Goal: Task Accomplishment & Management: Manage account settings

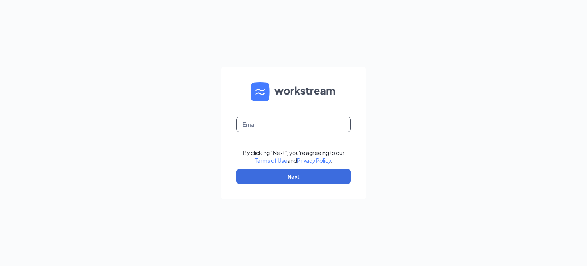
click at [294, 123] on input "text" at bounding box center [293, 124] width 115 height 15
type input "[PERSON_NAME][EMAIL_ADDRESS][PERSON_NAME][DOMAIN_NAME]"
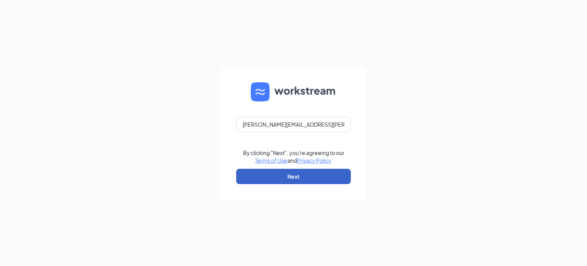
click at [301, 175] on button "Next" at bounding box center [293, 175] width 115 height 15
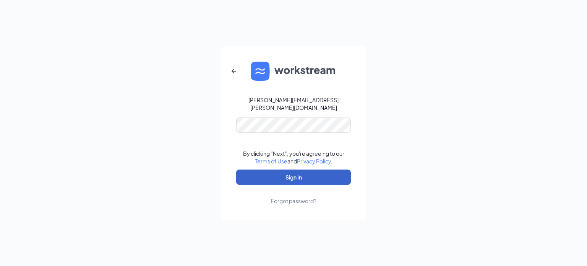
click at [284, 172] on button "Sign In" at bounding box center [293, 176] width 115 height 15
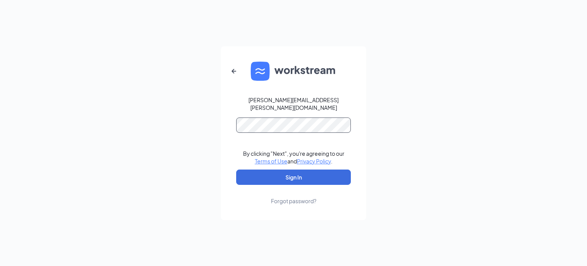
click at [236, 169] on button "Sign In" at bounding box center [293, 176] width 115 height 15
click at [303, 197] on div "Forgot password?" at bounding box center [293, 201] width 45 height 8
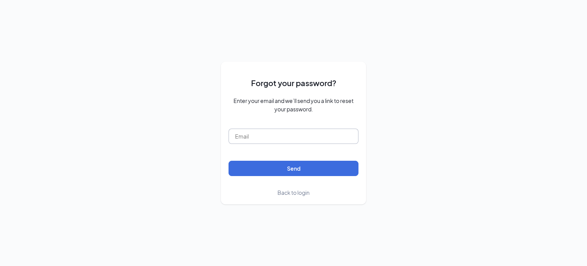
click at [307, 137] on input "text" at bounding box center [293, 135] width 130 height 15
type input "brad.graham@downtowndecaturcfa.com"
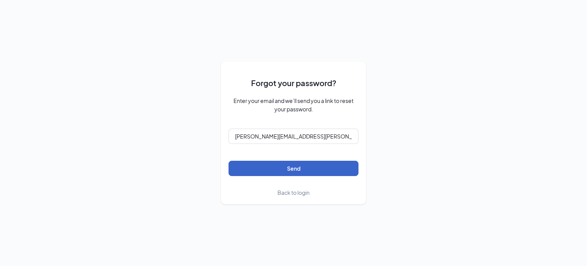
click at [309, 164] on button "Send" at bounding box center [293, 167] width 130 height 15
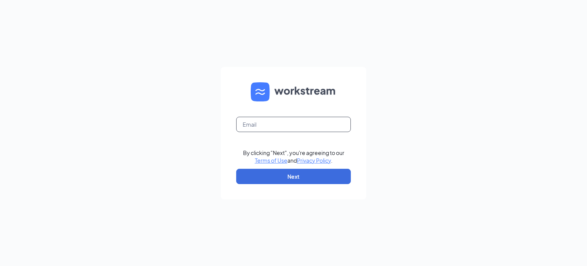
click at [317, 125] on input "text" at bounding box center [293, 124] width 115 height 15
type input "[PERSON_NAME][EMAIL_ADDRESS][PERSON_NAME][DOMAIN_NAME]"
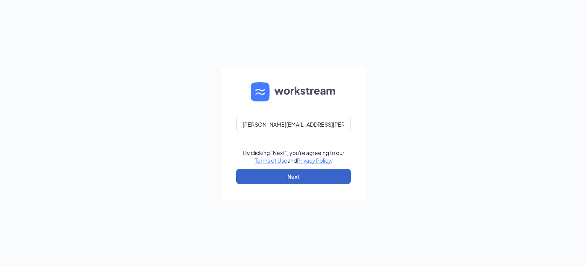
click at [301, 173] on button "Next" at bounding box center [293, 175] width 115 height 15
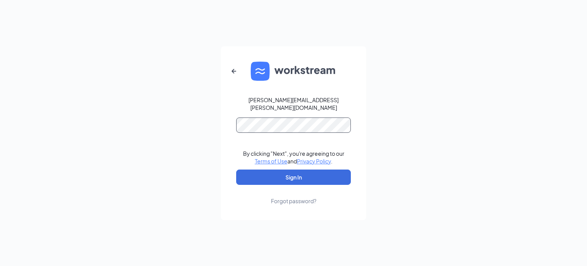
click at [236, 169] on button "Sign In" at bounding box center [293, 176] width 115 height 15
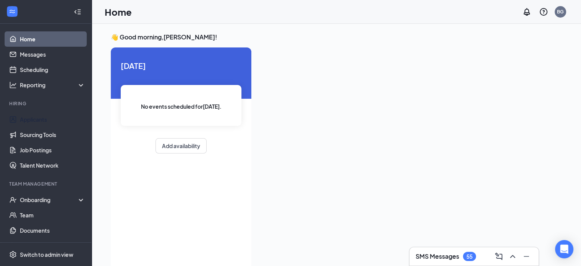
click at [42, 118] on link "Applicants" at bounding box center [52, 119] width 65 height 15
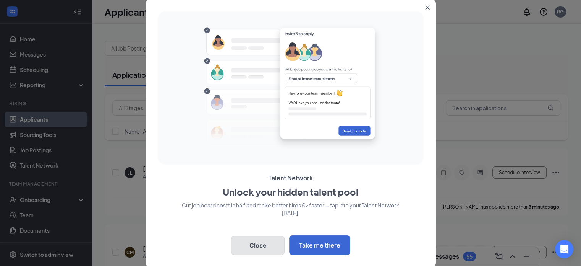
click at [261, 240] on button "Close" at bounding box center [257, 244] width 53 height 19
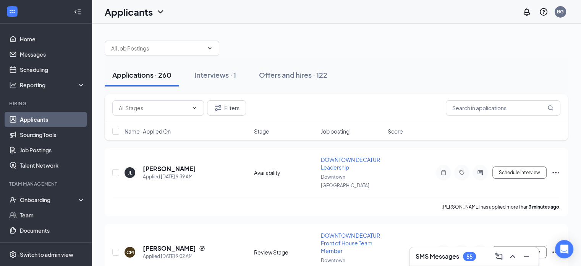
drag, startPoint x: 343, startPoint y: 161, endPoint x: 334, endPoint y: 155, distance: 10.5
click at [334, 155] on div "DOWNTOWN DECATUR Leadership" at bounding box center [352, 162] width 62 height 15
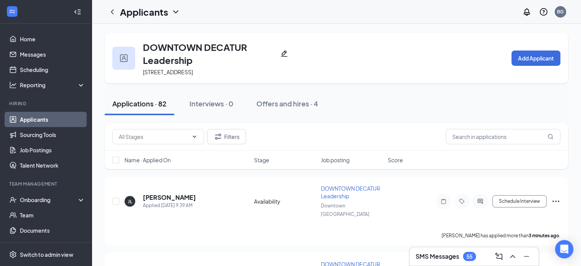
click at [331, 198] on span "DOWNTOWN DECATUR Leadership" at bounding box center [350, 192] width 59 height 15
click at [162, 195] on h5 "[PERSON_NAME]" at bounding box center [169, 197] width 53 height 8
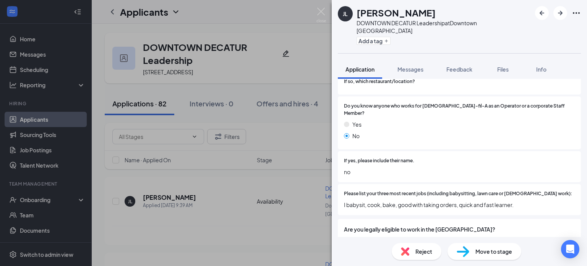
scroll to position [418, 0]
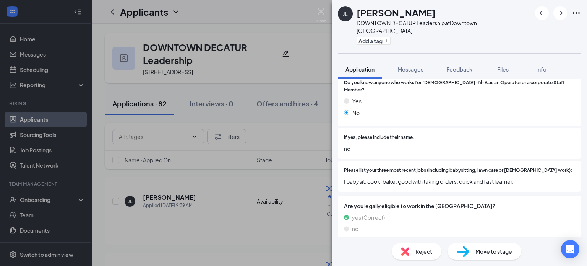
click at [422, 251] on span "Reject" at bounding box center [423, 251] width 17 height 8
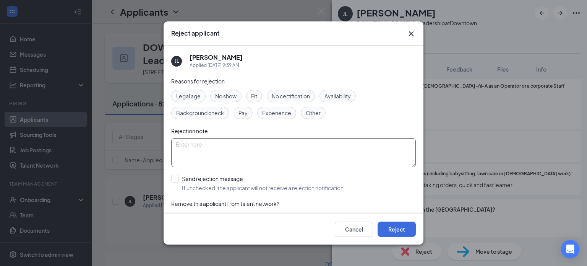
click at [230, 148] on textarea at bounding box center [293, 152] width 244 height 29
type textarea "Hello Unfortunately we aren't hiring [DEMOGRAPHIC_DATA] at the moment"
click at [177, 178] on input "Send rejection message If unchecked, the applicant will not receive a rejection…" at bounding box center [258, 183] width 174 height 17
checkbox input "true"
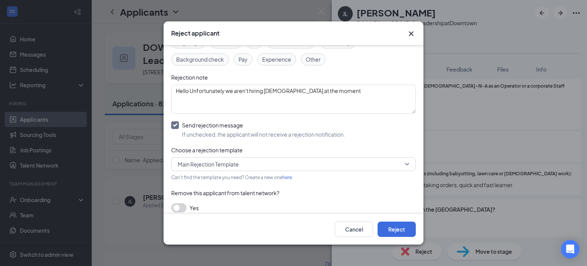
scroll to position [59, 0]
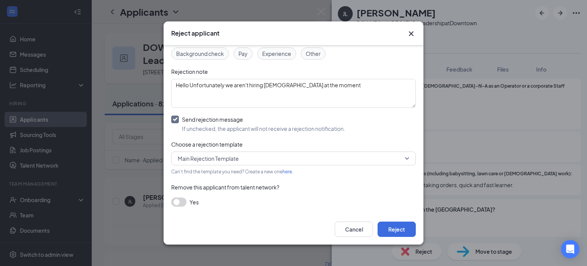
click at [399, 157] on span "Main Rejection Template" at bounding box center [294, 157] width 232 height 11
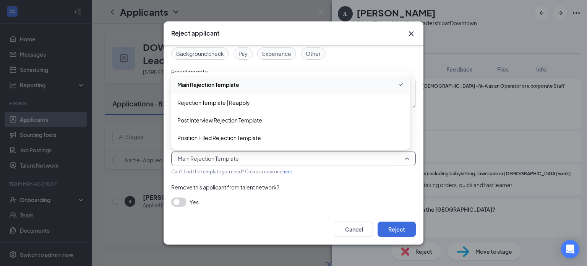
click at [399, 157] on span "Main Rejection Template" at bounding box center [294, 157] width 232 height 11
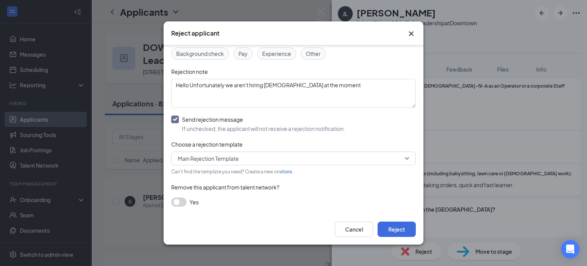
click at [184, 202] on button "button" at bounding box center [178, 201] width 15 height 9
click at [394, 227] on button "Reject" at bounding box center [396, 228] width 38 height 15
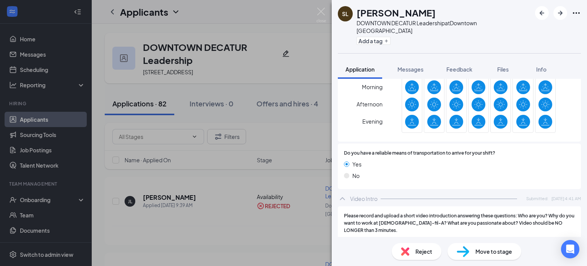
scroll to position [735, 0]
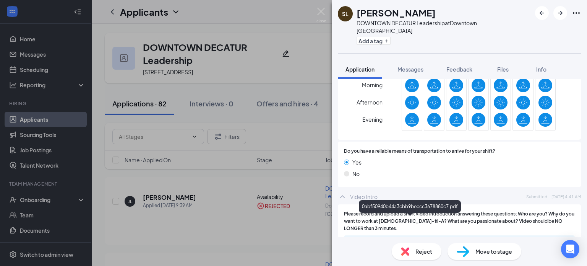
click at [416, 239] on div "0abf50940b44a3cbb9beccc3678880c7.pdf" at bounding box center [411, 242] width 107 height 6
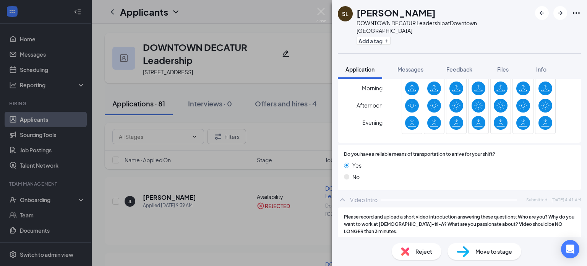
click at [562, 241] on icon "Download" at bounding box center [565, 245] width 9 height 9
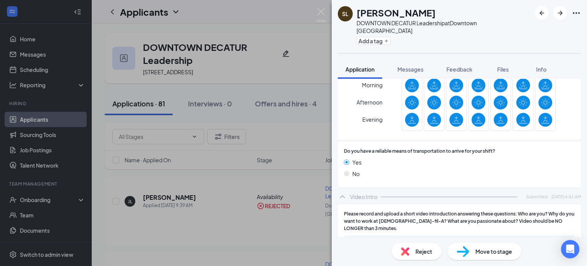
click at [463, 252] on img at bounding box center [463, 251] width 13 height 11
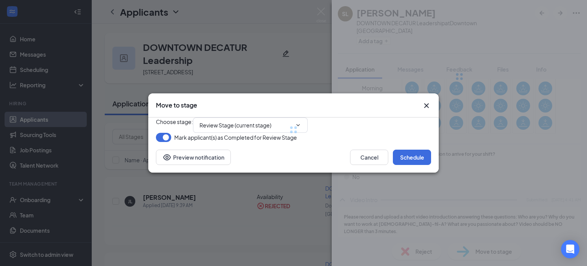
type input "Onsite Group Interview 1 (next stage)"
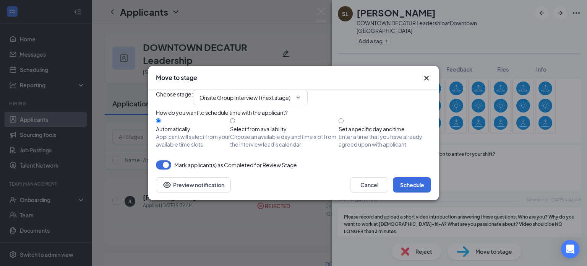
click at [301, 94] on icon "ChevronDown" at bounding box center [298, 97] width 6 height 6
click at [209, 192] on button "Preview notification" at bounding box center [193, 184] width 75 height 15
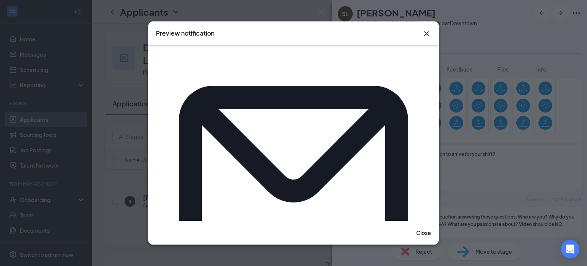
scroll to position [0, 0]
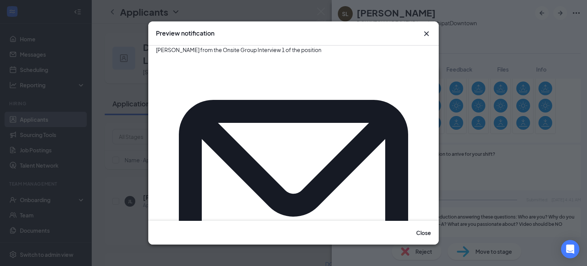
click at [426, 31] on icon "Cross" at bounding box center [426, 33] width 9 height 9
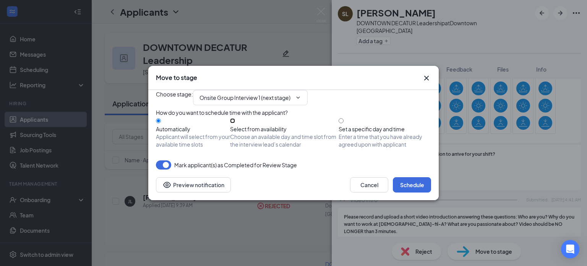
click at [235, 123] on input "Select from availability Choose an available day and time slot from the intervi…" at bounding box center [232, 120] width 5 height 5
radio input "true"
radio input "false"
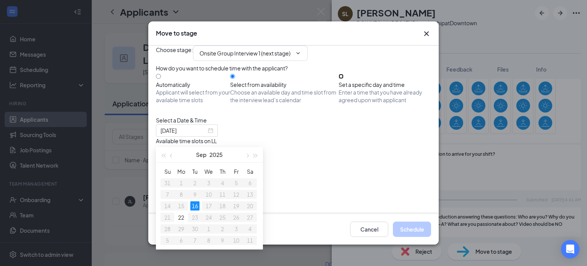
click at [343, 79] on input "Set a specific day and time Enter a time that you have already agreed upon with…" at bounding box center [340, 76] width 5 height 5
radio input "true"
radio input "false"
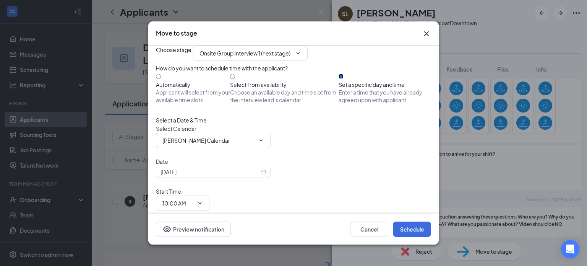
scroll to position [21, 0]
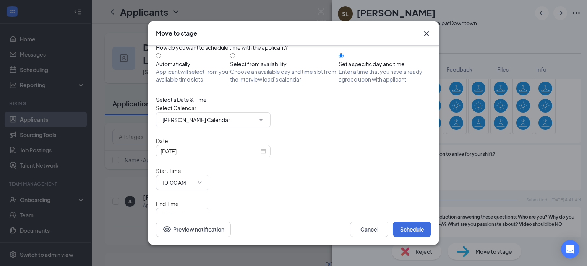
click at [262, 155] on div "[DATE]" at bounding box center [212, 151] width 105 height 8
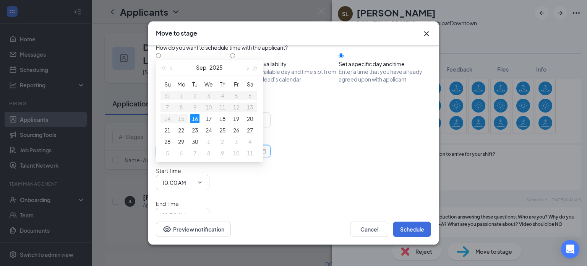
type input "[DATE]"
click at [223, 118] on div "18" at bounding box center [222, 118] width 9 height 9
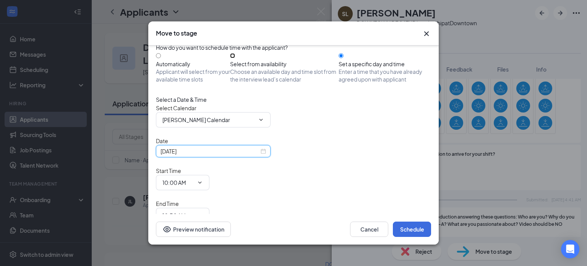
click at [235, 58] on input "Select from availability Choose an available day and time slot from the intervi…" at bounding box center [232, 55] width 5 height 5
radio input "true"
radio input "false"
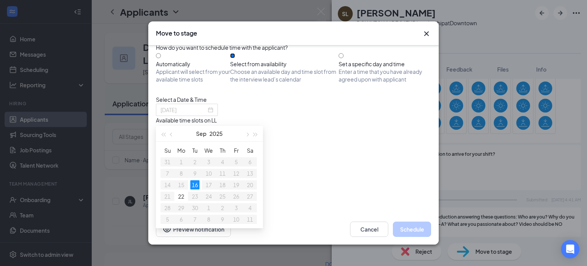
type input "[DATE]"
click at [343, 58] on input "Set a specific day and time Enter a time that you have already agreed upon with…" at bounding box center [340, 55] width 5 height 5
radio input "true"
radio input "false"
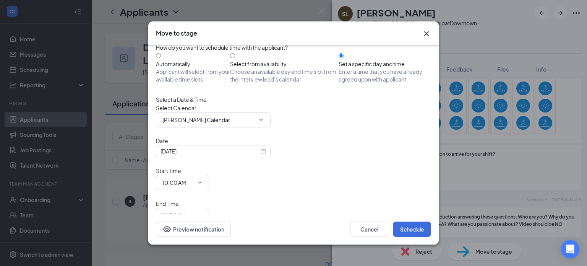
click at [262, 155] on div "[DATE]" at bounding box center [212, 151] width 105 height 8
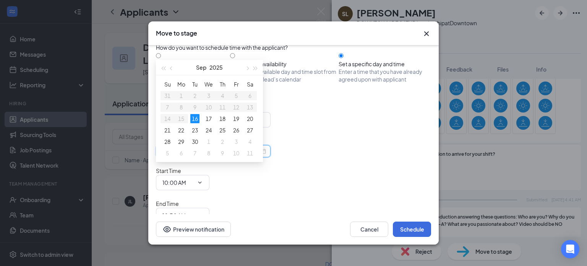
type input "[DATE]"
click at [225, 114] on div "18" at bounding box center [222, 118] width 9 height 9
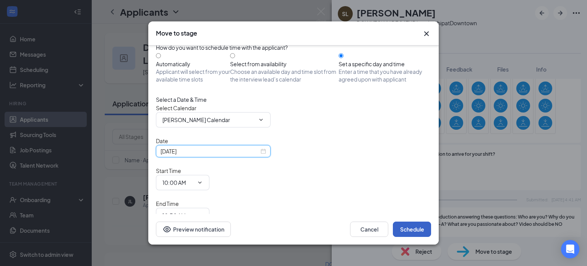
click at [408, 226] on button "Schedule" at bounding box center [412, 228] width 38 height 15
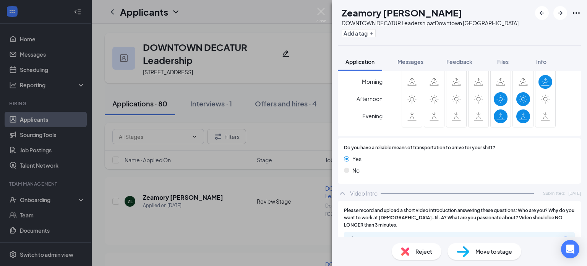
scroll to position [735, 0]
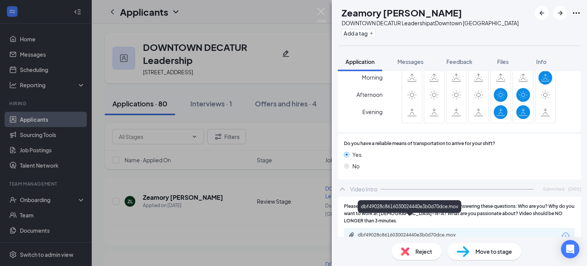
click at [442, 232] on div "dbf49028c8616030024440e3b0d70dce.mov" at bounding box center [411, 235] width 107 height 6
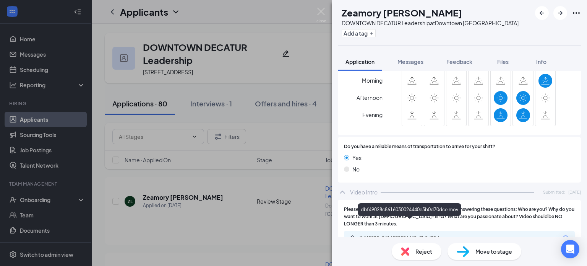
click at [432, 235] on div "dbf49028c8616030024440e3b0d70dce.mov" at bounding box center [411, 238] width 107 height 6
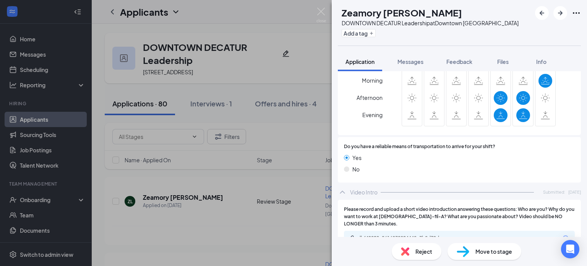
click at [437, 247] on div "Reject" at bounding box center [417, 251] width 50 height 17
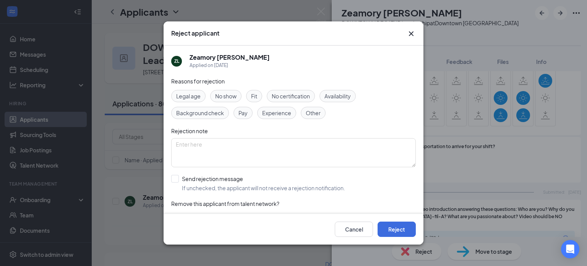
click at [268, 110] on span "Experience" at bounding box center [276, 112] width 29 height 8
click at [228, 145] on textarea at bounding box center [293, 152] width 244 height 29
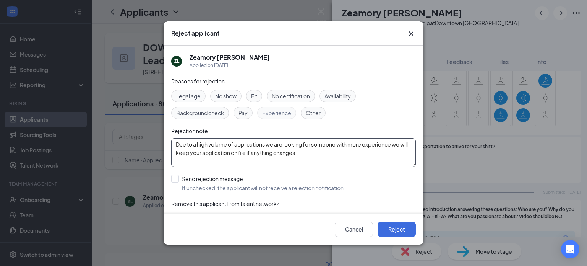
type textarea "Due to a high volume of applications we are looking for someone with more exper…"
click at [176, 180] on input "Send rejection message If unchecked, the applicant will not receive a rejection…" at bounding box center [258, 183] width 174 height 17
checkbox input "true"
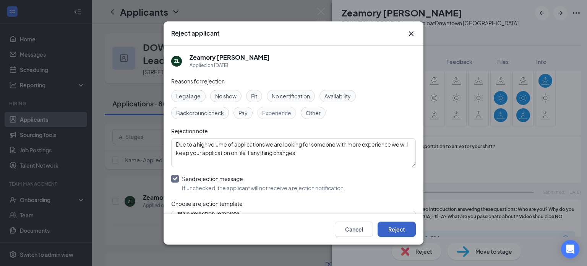
click at [400, 227] on button "Reject" at bounding box center [396, 228] width 38 height 15
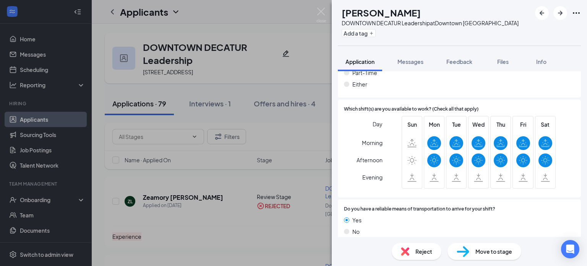
scroll to position [692, 0]
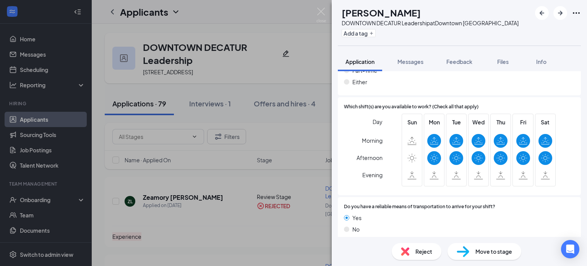
click at [477, 255] on div "Move to stage" at bounding box center [484, 251] width 74 height 17
type input "Review Stage (next stage)"
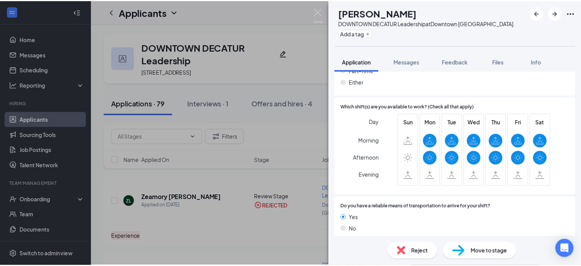
scroll to position [689, 0]
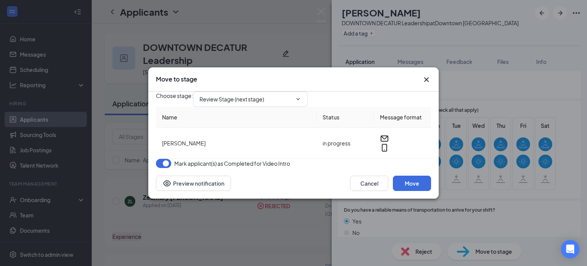
click at [427, 75] on icon "Cross" at bounding box center [426, 79] width 9 height 9
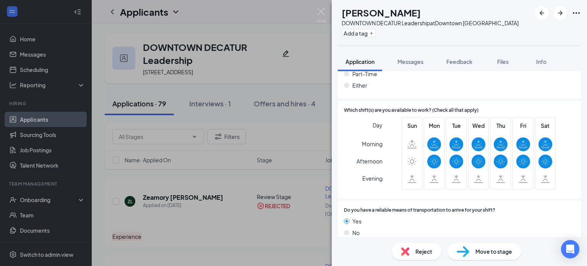
click at [304, 232] on div "FV [PERSON_NAME] DOWNTOWN DECATUR Leadership at [GEOGRAPHIC_DATA] Add a tag App…" at bounding box center [293, 133] width 587 height 266
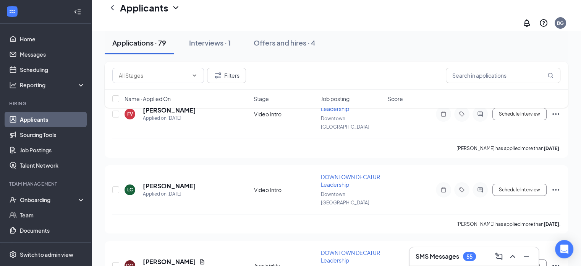
scroll to position [97, 0]
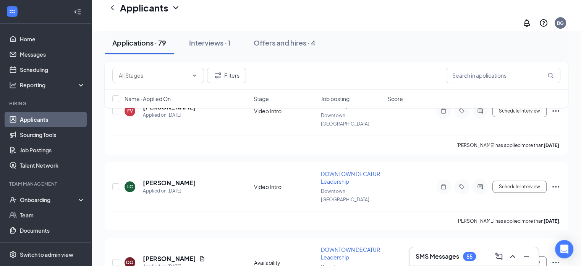
click at [45, 123] on link "Applicants" at bounding box center [52, 119] width 65 height 15
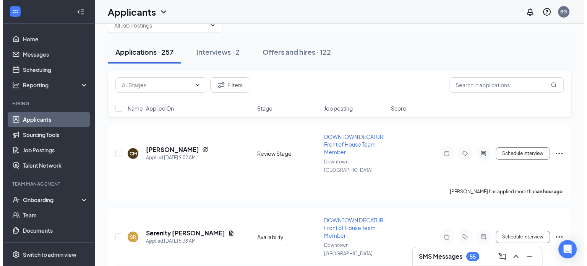
scroll to position [24, 0]
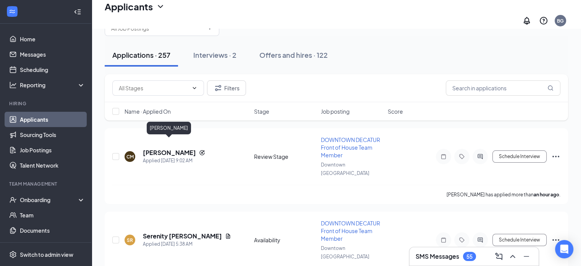
click at [167, 148] on h5 "[PERSON_NAME]" at bounding box center [169, 152] width 53 height 8
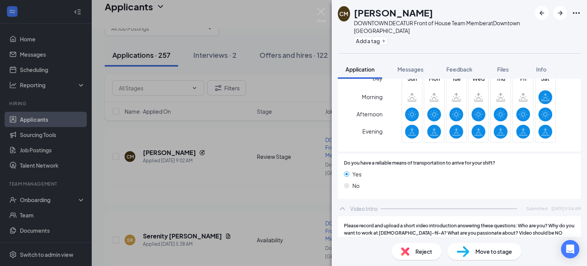
scroll to position [734, 0]
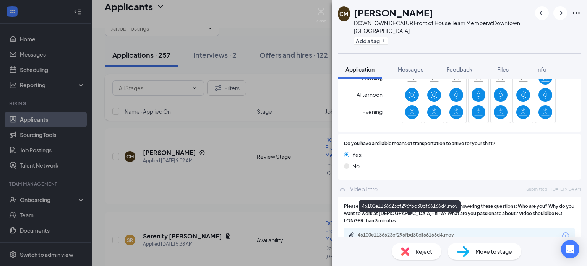
click at [406, 232] on div "46100e1136623cf296fbd30df66166d4.mov" at bounding box center [411, 235] width 107 height 6
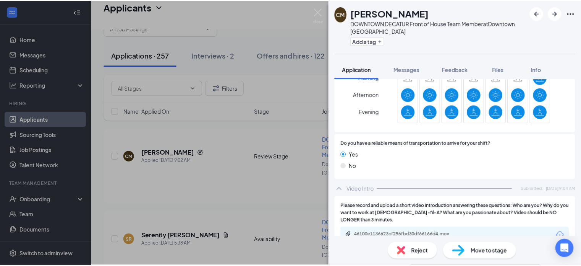
scroll to position [730, 0]
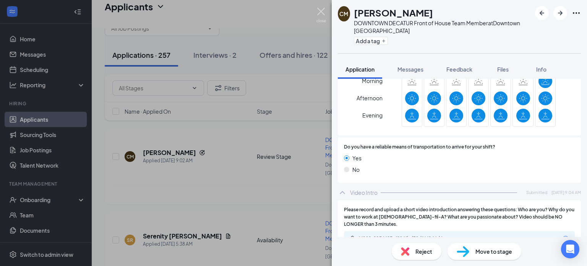
click at [321, 13] on img at bounding box center [321, 15] width 10 height 15
